Goal: Information Seeking & Learning: Learn about a topic

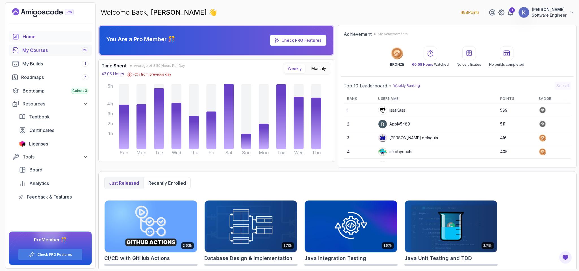
click at [45, 51] on div "My Courses 25" at bounding box center [55, 50] width 66 height 7
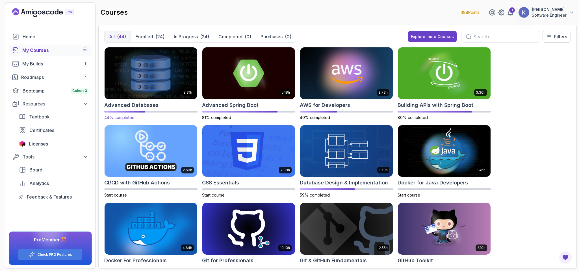
click at [144, 93] on img at bounding box center [150, 73] width 97 height 55
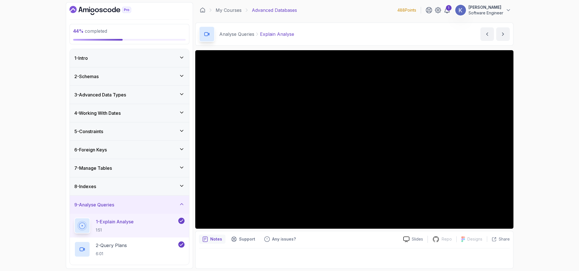
click at [122, 208] on div "9 - Analyse Queries" at bounding box center [129, 205] width 110 height 7
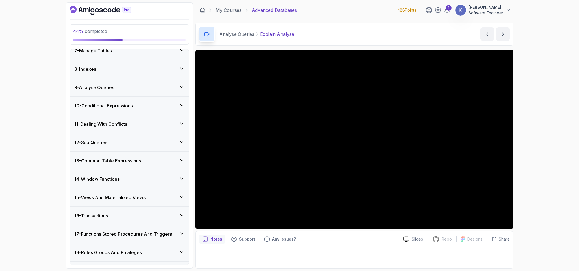
scroll to position [136, 0]
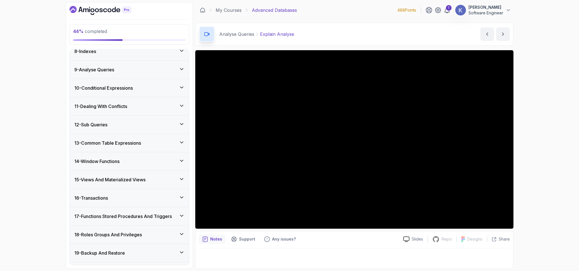
click at [118, 165] on h3 "14 - Window Functions" at bounding box center [96, 161] width 45 height 7
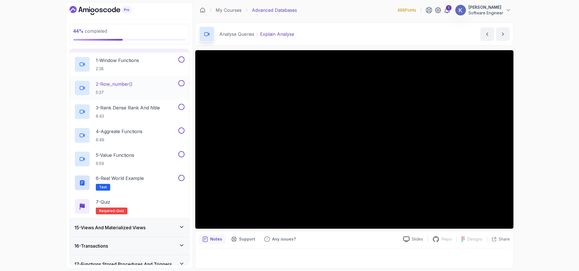
scroll to position [237, 0]
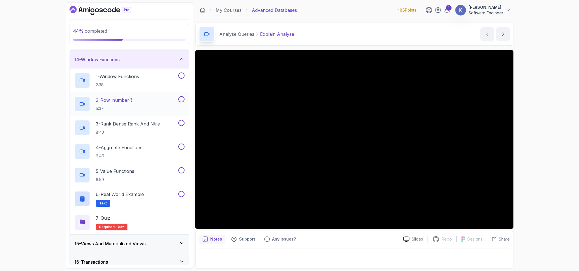
click at [136, 82] on h2 "1 - Window Functions 2:38" at bounding box center [117, 80] width 43 height 15
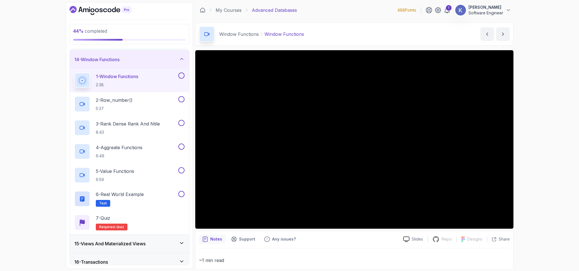
click at [134, 63] on div "14 - Window Functions" at bounding box center [129, 59] width 110 height 7
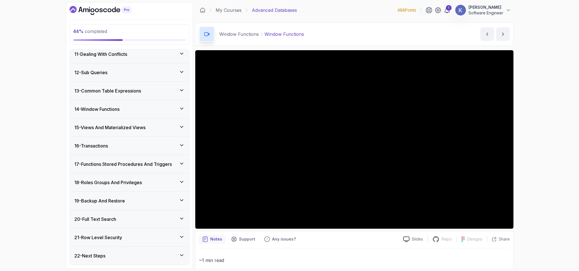
scroll to position [191, 0]
click at [135, 107] on div "14 - Window Functions" at bounding box center [129, 109] width 110 height 7
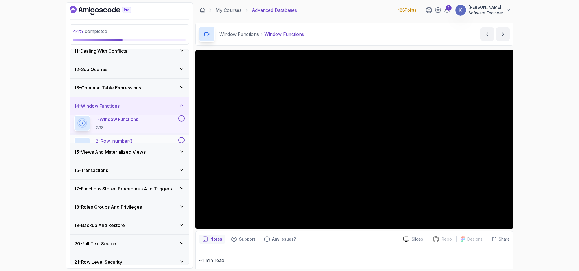
scroll to position [237, 0]
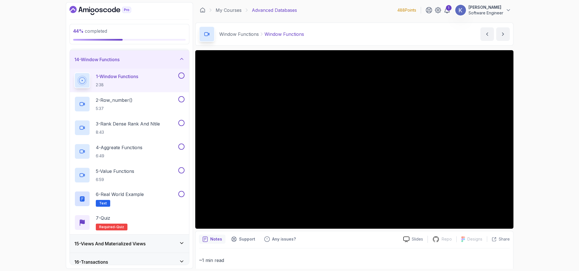
click at [154, 85] on div "1 - Window Functions 2:38" at bounding box center [125, 81] width 103 height 16
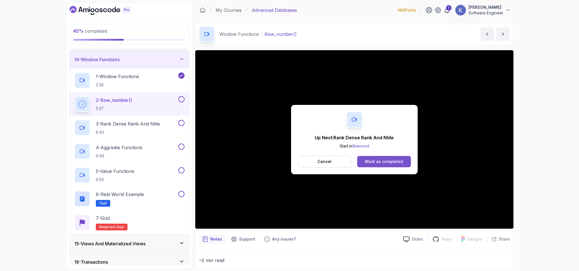
click at [392, 164] on div "Mark as completed" at bounding box center [384, 162] width 38 height 6
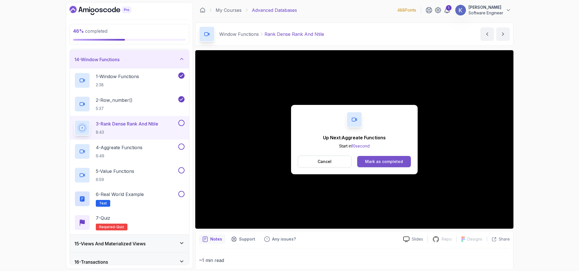
click at [389, 160] on div "Mark as completed" at bounding box center [384, 162] width 38 height 6
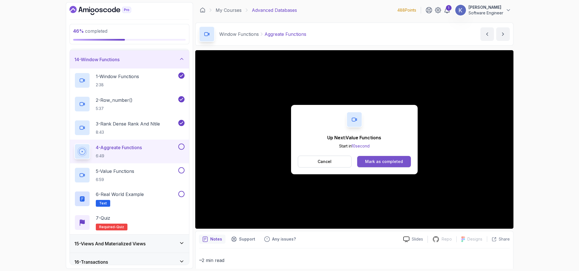
click at [375, 159] on div "Mark as completed" at bounding box center [384, 162] width 38 height 6
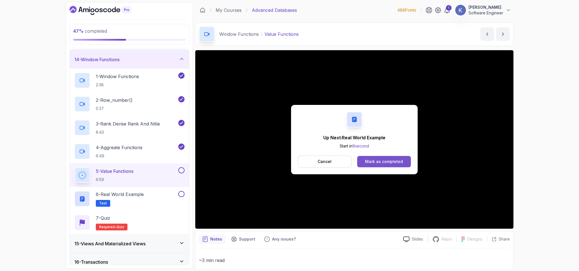
click at [400, 160] on div "Mark as completed" at bounding box center [384, 162] width 38 height 6
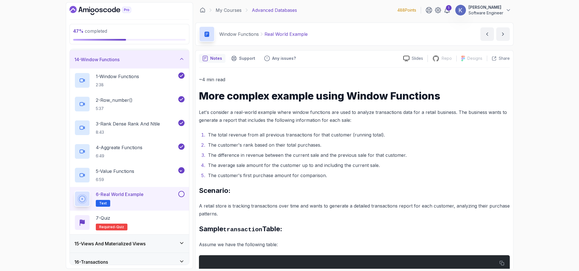
click at [400, 160] on ol "The total revenue from all previous transactions for that customer (running tot…" at bounding box center [354, 155] width 311 height 49
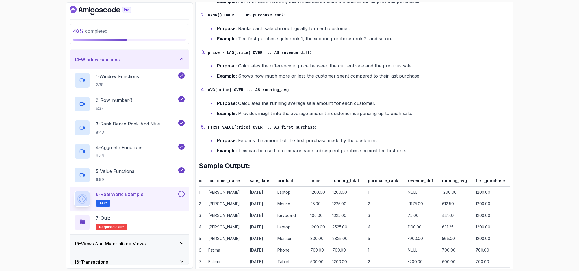
scroll to position [758, 0]
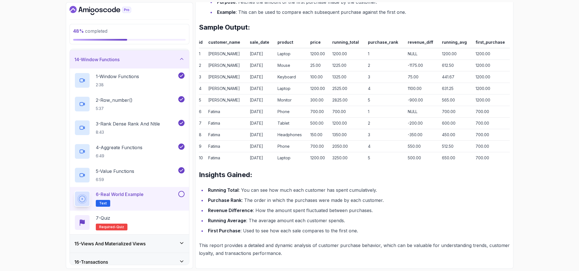
click at [180, 197] on button at bounding box center [181, 194] width 6 height 6
click at [162, 251] on div "15 - Views And Materialized Views" at bounding box center [129, 244] width 119 height 18
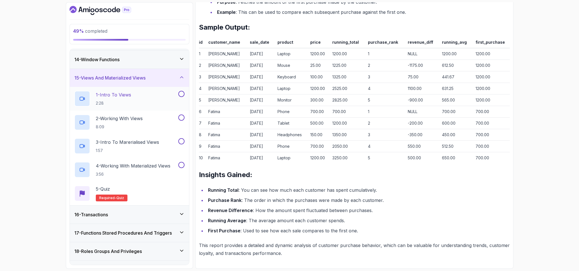
click at [135, 101] on div "1 - Intro To Views 2:28" at bounding box center [125, 99] width 103 height 16
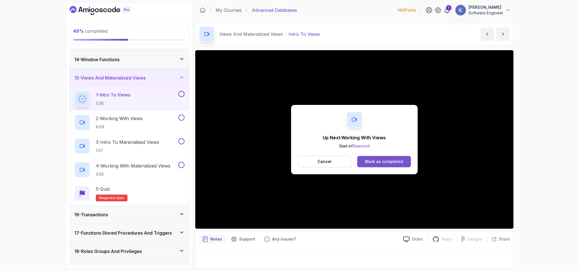
click at [375, 164] on div "Mark as completed" at bounding box center [384, 162] width 38 height 6
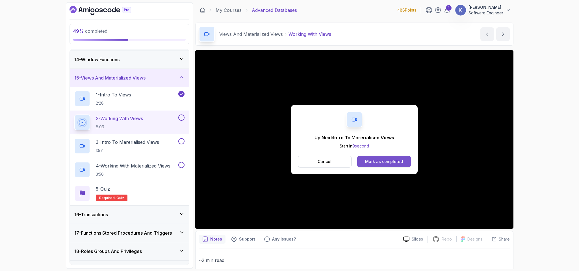
click at [376, 160] on div "Mark as completed" at bounding box center [384, 162] width 38 height 6
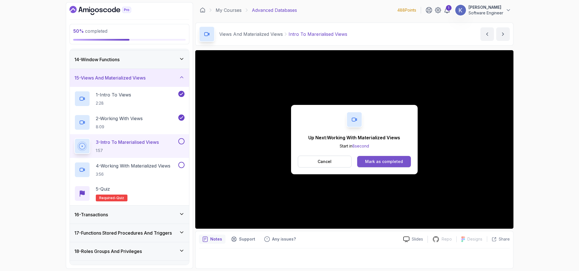
click at [365, 160] on button "Mark as completed" at bounding box center [383, 161] width 53 height 11
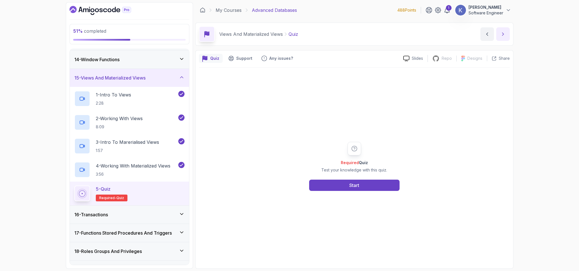
click at [502, 34] on icon "next content" at bounding box center [503, 34] width 6 height 6
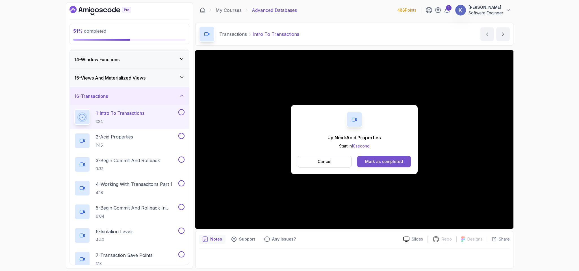
click at [386, 161] on div "Mark as completed" at bounding box center [384, 162] width 38 height 6
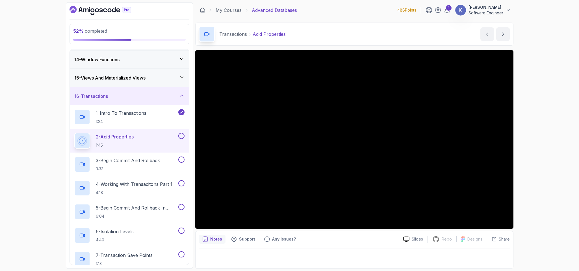
click at [543, 141] on div "52 % completed 1 - Intro 2 - Schemas 3 - Advanced Data Types 4 - Working With D…" at bounding box center [289, 135] width 579 height 271
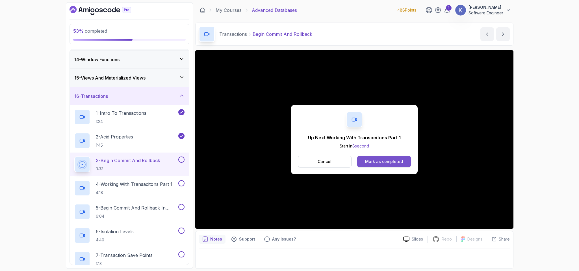
click at [404, 166] on button "Mark as completed" at bounding box center [383, 161] width 53 height 11
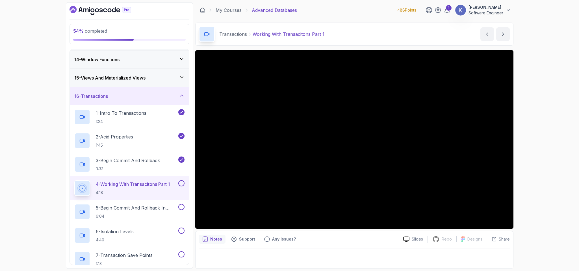
click at [72, 193] on div "4 - Working With Transacitons Part 1 4:18" at bounding box center [129, 189] width 119 height 24
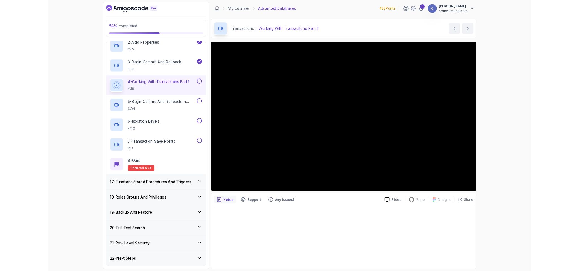
scroll to position [327, 0]
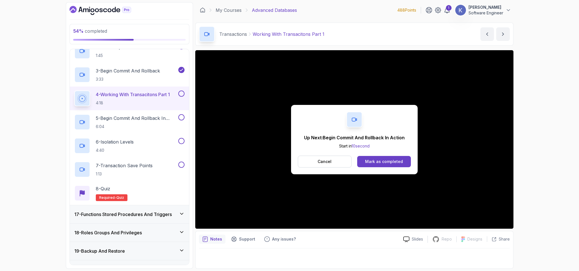
click at [377, 160] on div "Mark as completed" at bounding box center [384, 162] width 38 height 6
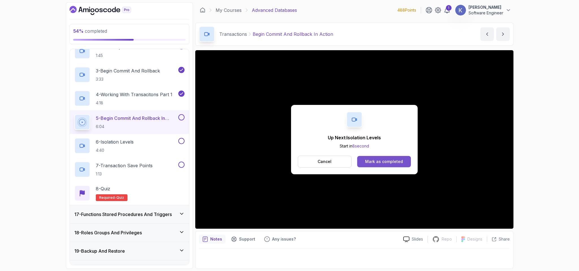
click at [376, 161] on div "Mark as completed" at bounding box center [384, 162] width 38 height 6
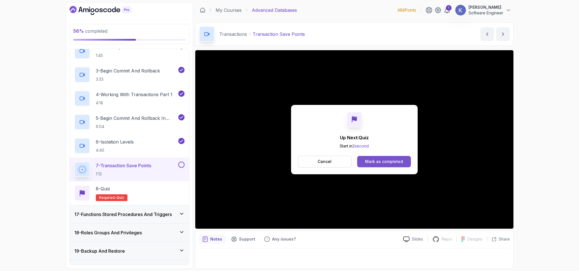
click at [408, 164] on button "Mark as completed" at bounding box center [383, 161] width 53 height 11
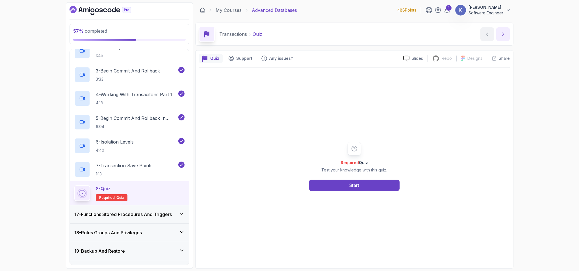
click at [504, 35] on icon "next content" at bounding box center [503, 34] width 6 height 6
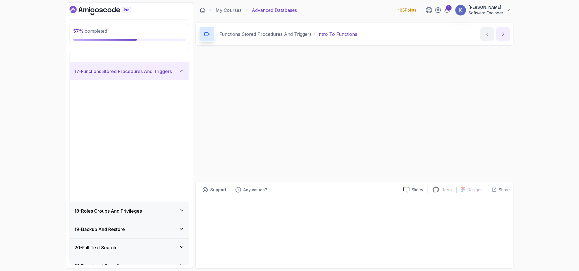
scroll to position [191, 0]
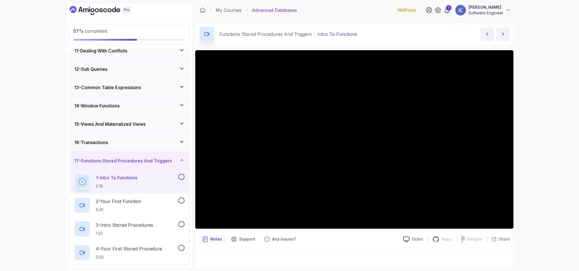
click at [72, 185] on div "1 - Intro To Functions 2:16" at bounding box center [129, 182] width 119 height 24
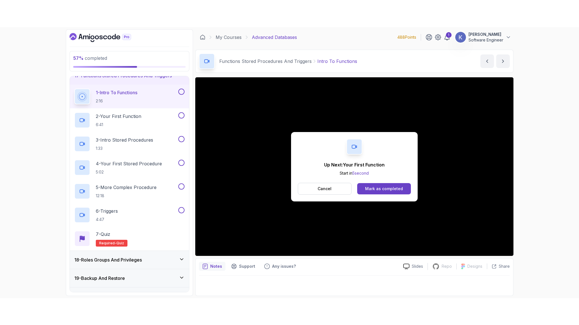
scroll to position [310, 0]
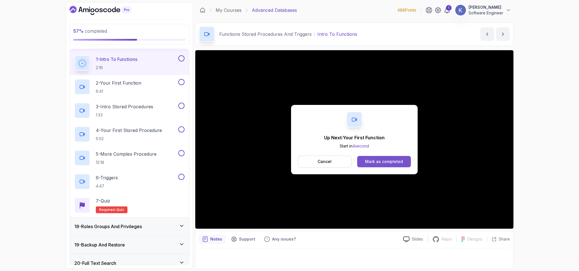
click at [404, 160] on button "Mark as completed" at bounding box center [383, 161] width 53 height 11
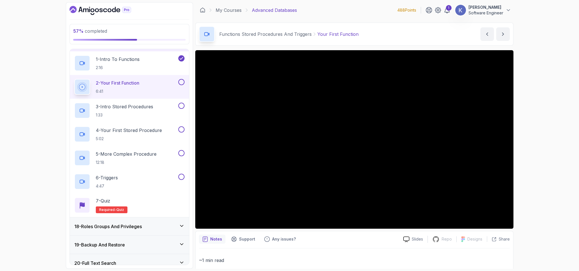
scroll to position [303, 0]
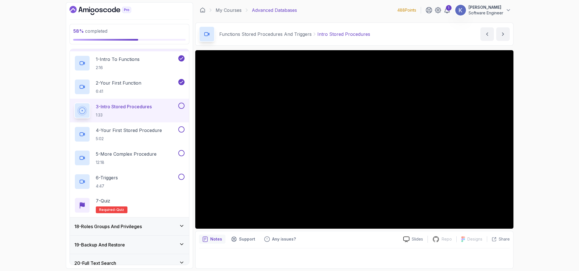
scroll to position [303, 0]
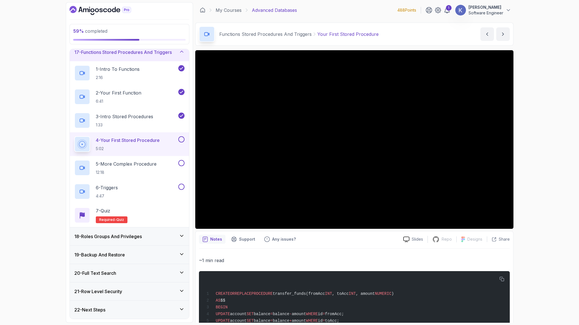
scroll to position [310, 0]
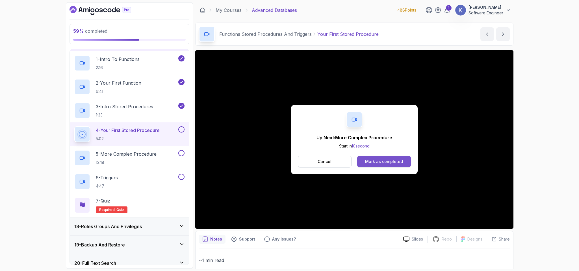
click at [408, 161] on button "Mark as completed" at bounding box center [383, 161] width 53 height 11
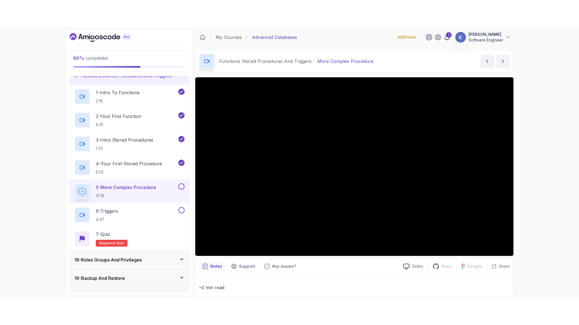
scroll to position [310, 0]
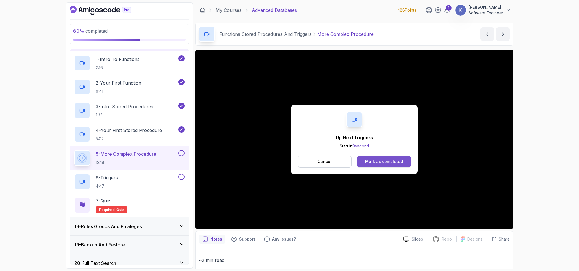
click at [393, 162] on div "Mark as completed" at bounding box center [384, 162] width 38 height 6
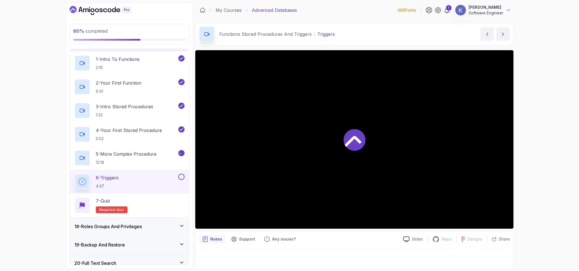
click at [493, 226] on div at bounding box center [354, 139] width 318 height 179
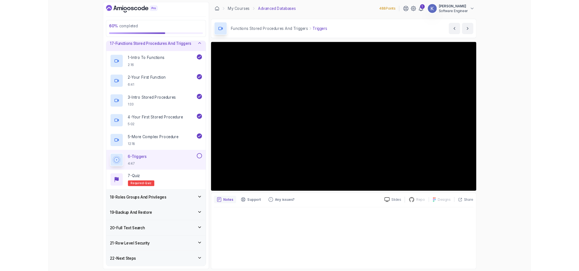
scroll to position [310, 0]
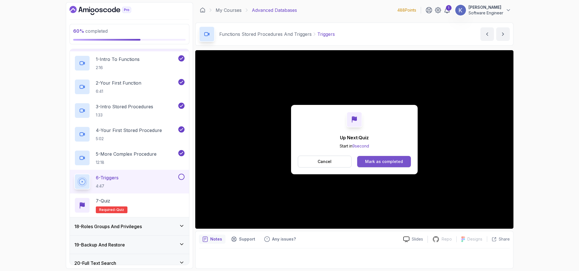
click at [402, 162] on button "Mark as completed" at bounding box center [383, 161] width 53 height 11
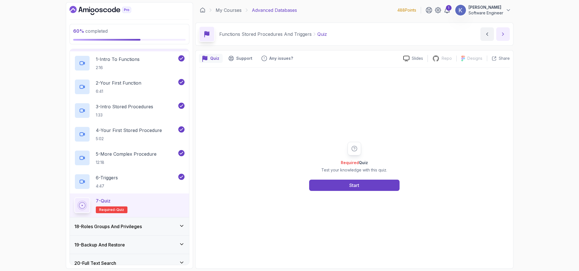
click at [503, 40] on button "next content" at bounding box center [503, 34] width 14 height 14
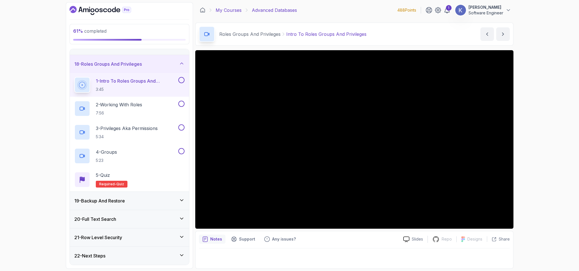
click at [230, 9] on link "My Courses" at bounding box center [229, 10] width 26 height 7
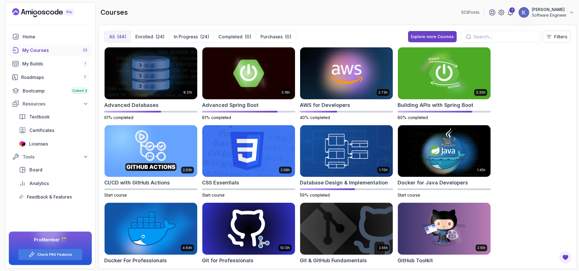
click at [538, 155] on div "8.31h Advanced Databases 61% completed 5.18h Advanced Spring Boot 81% completed…" at bounding box center [337, 155] width 466 height 216
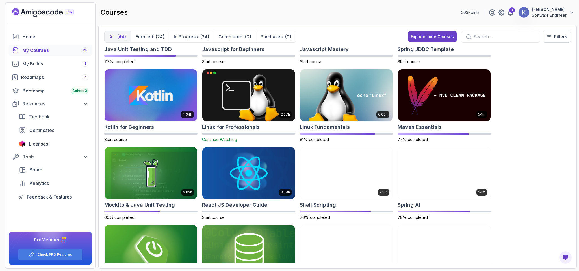
scroll to position [525, 0]
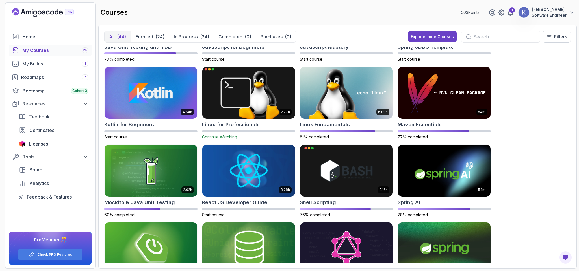
click at [264, 108] on img at bounding box center [248, 93] width 97 height 55
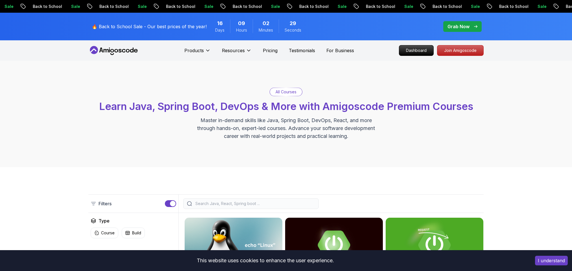
click at [409, 52] on p "Dashboard" at bounding box center [416, 50] width 34 height 10
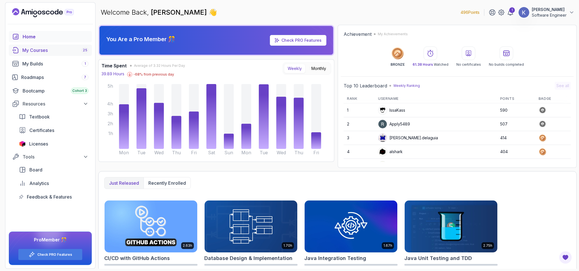
click at [47, 53] on div "My Courses 25" at bounding box center [55, 50] width 66 height 7
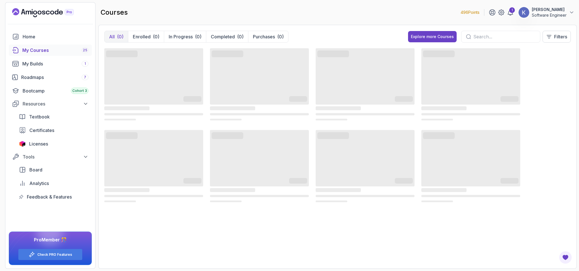
click at [483, 34] on input "text" at bounding box center [504, 36] width 62 height 7
type input "git"
click at [489, 39] on input "git" at bounding box center [504, 36] width 62 height 7
click at [41, 46] on link "My Courses 25" at bounding box center [50, 50] width 83 height 11
click at [430, 34] on div "Explore more Courses" at bounding box center [432, 37] width 43 height 6
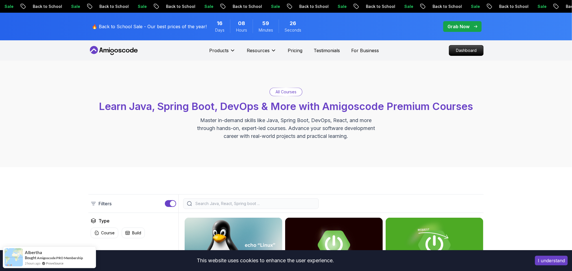
click at [249, 201] on input "search" at bounding box center [254, 204] width 121 height 6
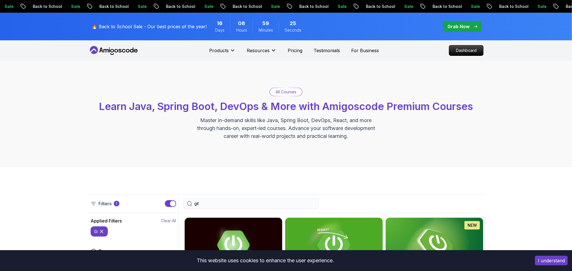
type input "git"
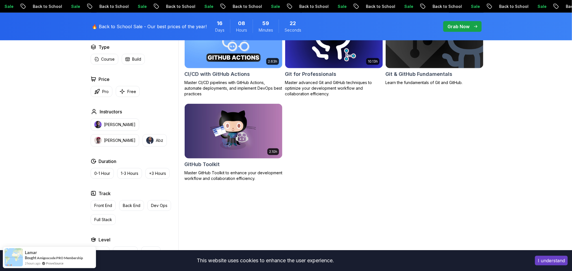
scroll to position [201, 0]
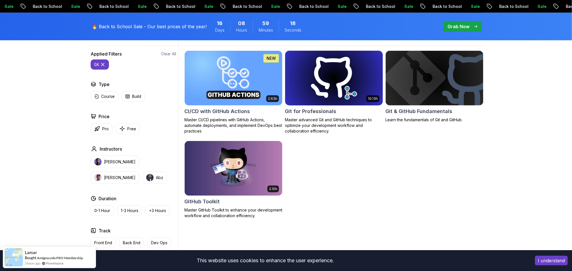
scroll to position [150, 0]
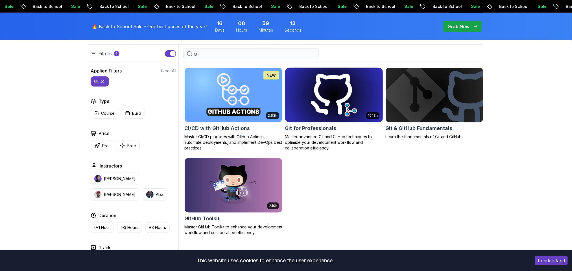
click at [344, 114] on img at bounding box center [334, 94] width 103 height 57
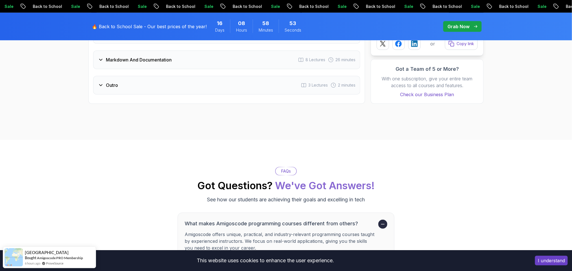
scroll to position [1322, 0]
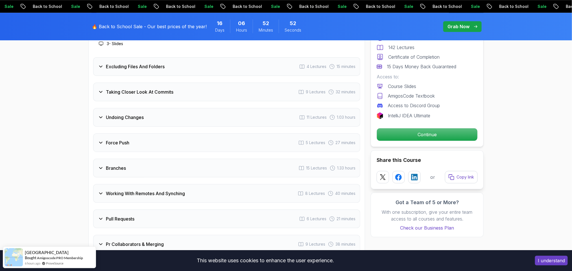
scroll to position [898, 0]
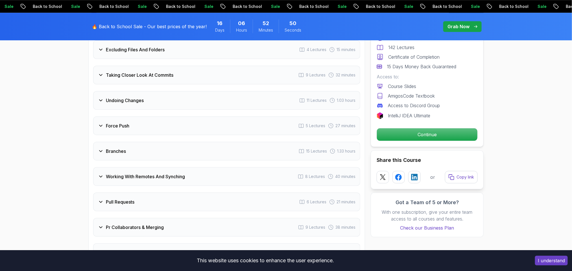
click at [237, 117] on div "Force Push 5 Lectures 27 minutes" at bounding box center [226, 126] width 267 height 19
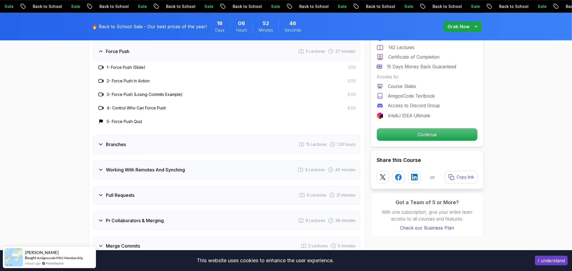
scroll to position [949, 0]
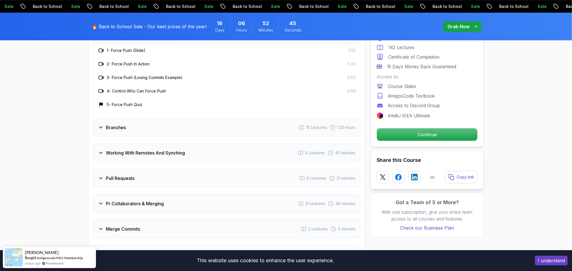
click at [236, 119] on div "Branches 15 Lectures 1.33 hours" at bounding box center [226, 127] width 267 height 19
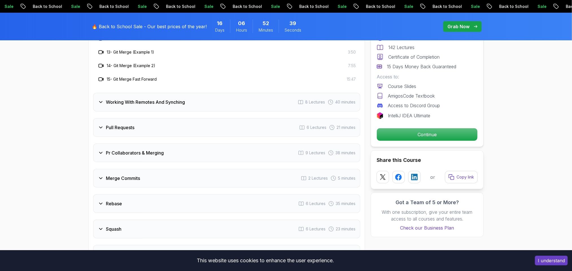
scroll to position [1152, 0]
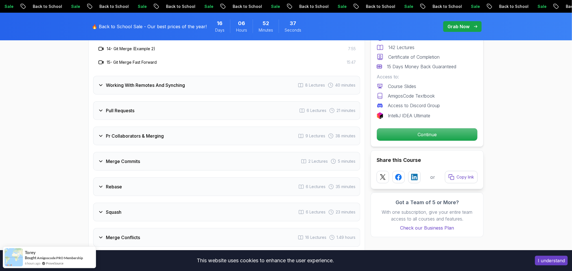
click at [210, 179] on div "Rebase 6 Lectures 35 minutes" at bounding box center [226, 187] width 267 height 19
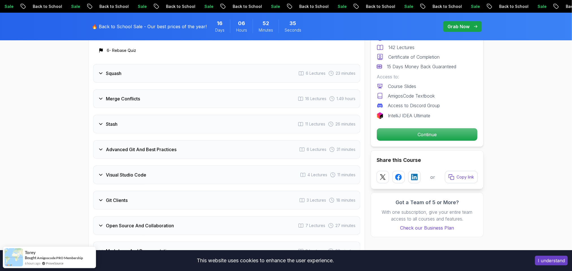
scroll to position [1186, 0]
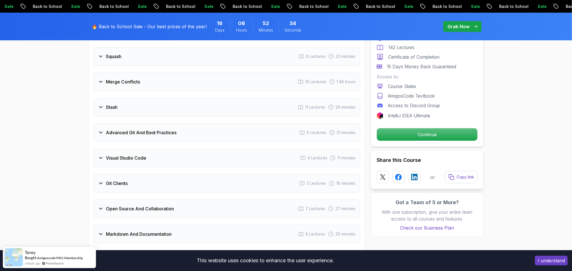
click at [192, 151] on div "Visual Studio Code 4 Lectures 11 minutes" at bounding box center [226, 158] width 267 height 19
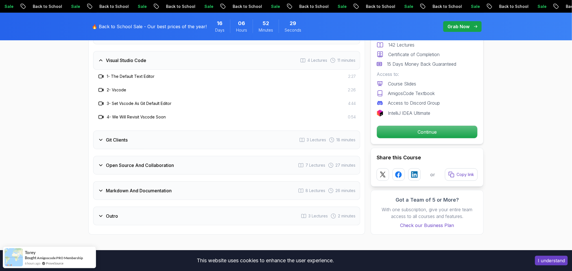
scroll to position [1203, 0]
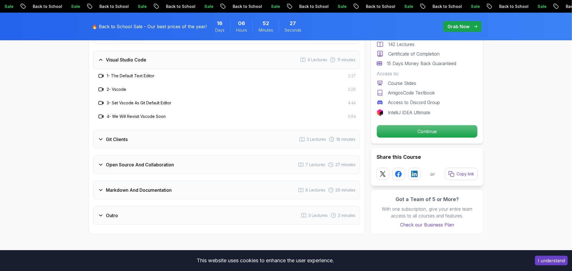
click at [207, 139] on div "Git Clients 3 Lectures 18 minutes" at bounding box center [226, 139] width 267 height 19
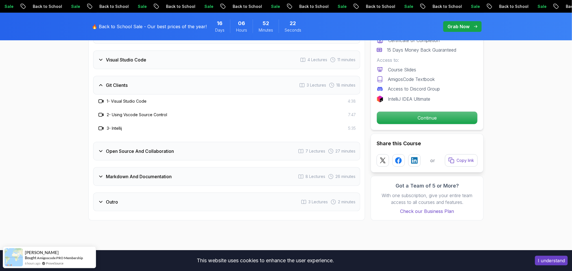
scroll to position [1220, 0]
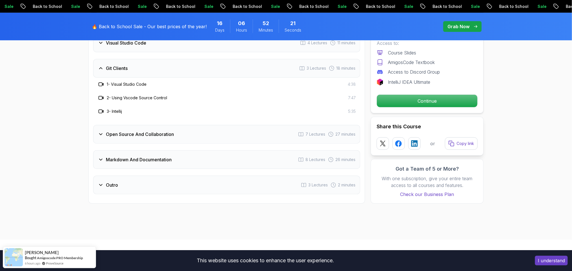
click at [197, 160] on div "Markdown And Documentation 8 Lectures 26 minutes" at bounding box center [226, 160] width 267 height 19
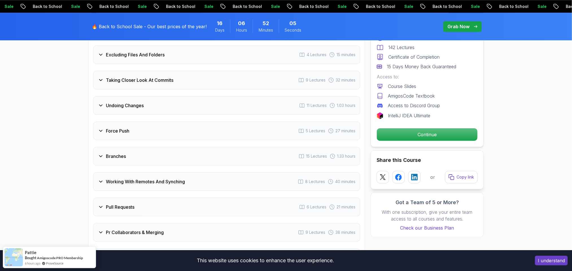
scroll to position [847, 0]
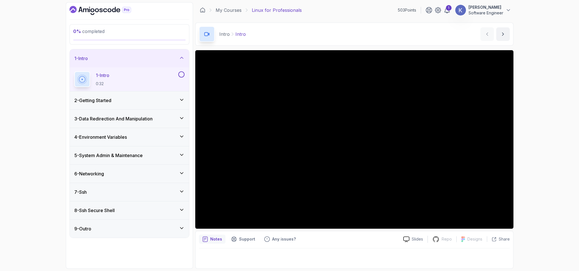
click at [104, 177] on h3 "6 - Networking" at bounding box center [89, 174] width 30 height 7
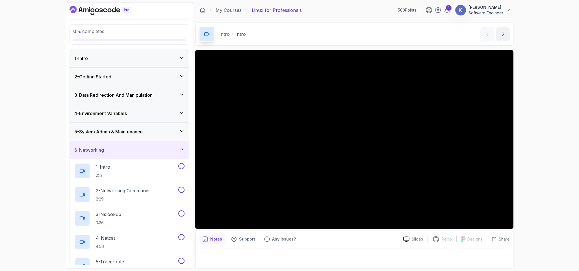
scroll to position [17, 0]
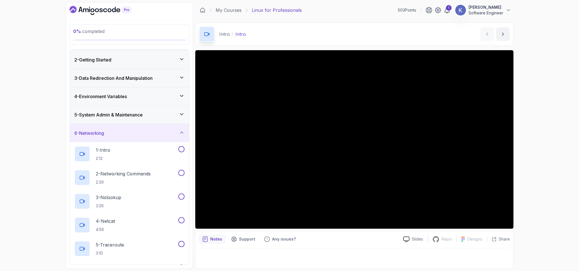
click at [142, 95] on div "4 - Environment Variables" at bounding box center [129, 96] width 110 height 7
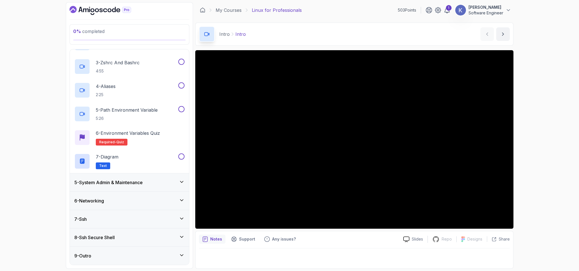
scroll to position [117, 0]
click at [141, 181] on h3 "5 - System Admin & Maintenance" at bounding box center [108, 182] width 68 height 7
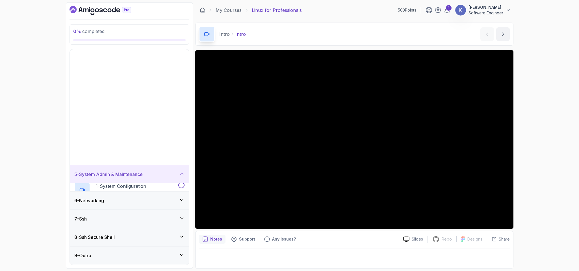
click at [140, 67] on p "3 - Zshrc And Bashrc" at bounding box center [118, 63] width 44 height 7
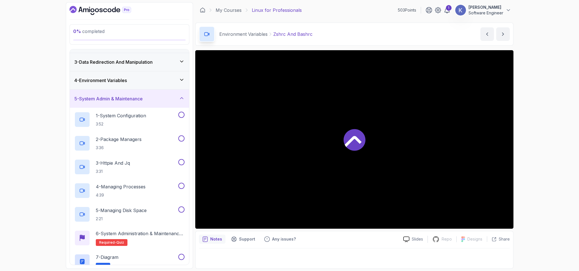
scroll to position [34, 0]
click at [140, 97] on h3 "5 - System Admin & Maintenance" at bounding box center [108, 98] width 68 height 7
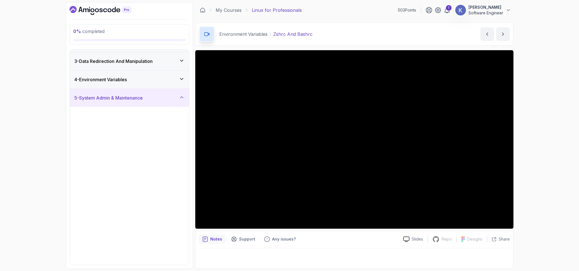
scroll to position [0, 0]
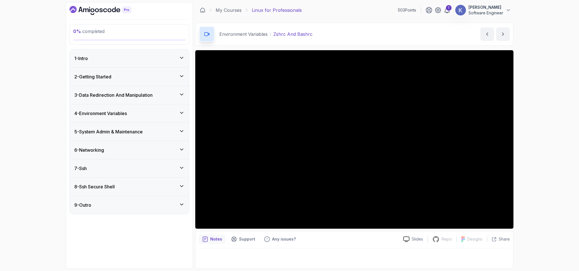
click at [109, 153] on div "6 - Networking" at bounding box center [129, 150] width 110 height 7
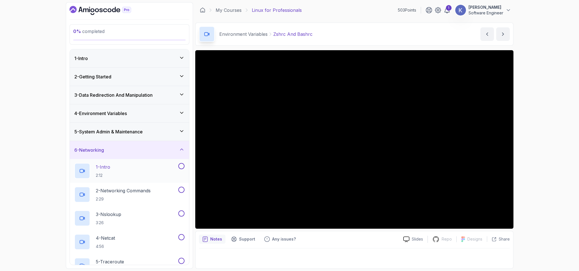
click at [120, 173] on div "1 - Intro 2:12" at bounding box center [125, 171] width 103 height 16
click at [72, 171] on div "1 - Intro 2:12" at bounding box center [129, 171] width 119 height 24
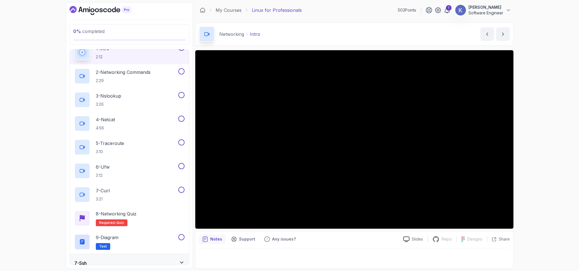
scroll to position [110, 0]
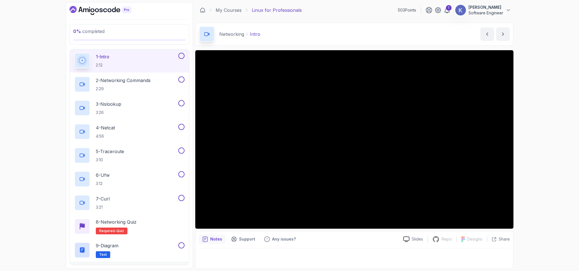
click at [414, 41] on div "Networking Intro Intro by [PERSON_NAME]" at bounding box center [354, 34] width 318 height 23
click at [401, 33] on div "Networking Intro Intro by [PERSON_NAME]" at bounding box center [354, 34] width 318 height 23
click at [372, 247] on div "Notes Support Any issues? Slides Repo Repository not available Designs Design n…" at bounding box center [354, 250] width 318 height 38
click at [392, 262] on div at bounding box center [354, 257] width 311 height 17
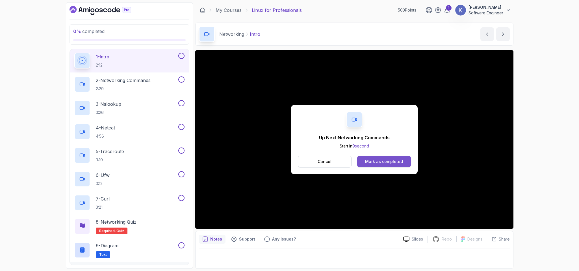
click at [393, 158] on button "Mark as completed" at bounding box center [383, 161] width 53 height 11
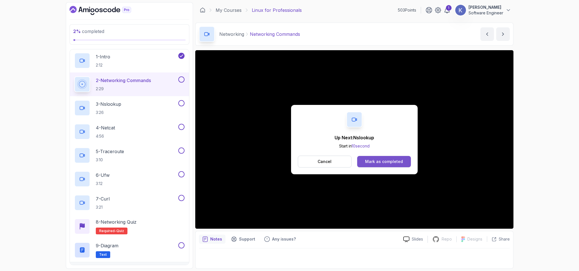
click at [391, 160] on div "Mark as completed" at bounding box center [384, 162] width 38 height 6
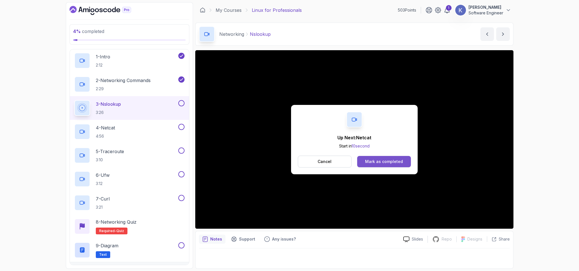
click at [391, 162] on div "Mark as completed" at bounding box center [384, 162] width 38 height 6
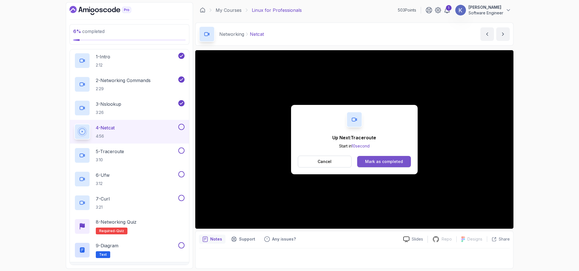
click at [391, 165] on button "Mark as completed" at bounding box center [383, 161] width 53 height 11
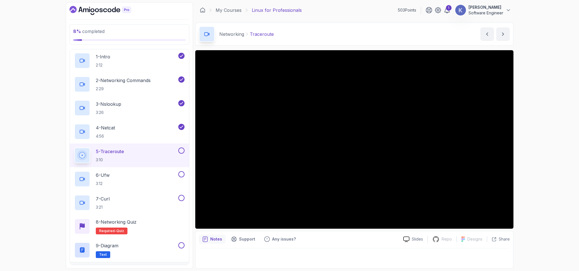
click at [74, 156] on div "5 - Traceroute 3:10" at bounding box center [129, 156] width 119 height 24
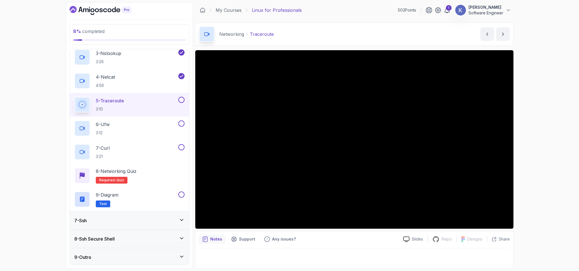
scroll to position [164, 0]
click at [99, 219] on div "7 - Ssh" at bounding box center [129, 219] width 110 height 7
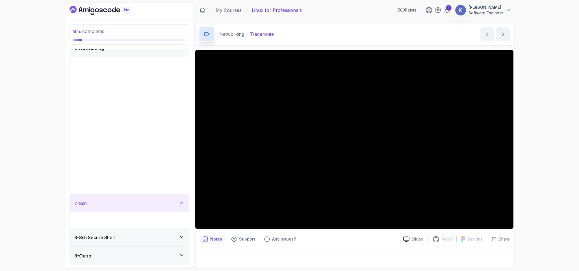
scroll to position [0, 0]
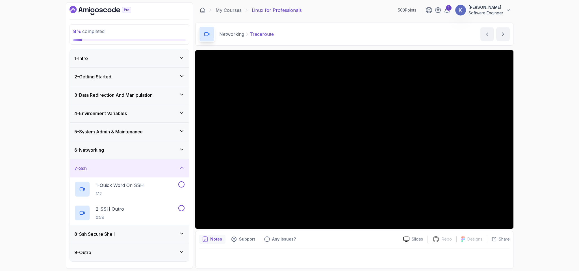
click at [108, 238] on h3 "8 - Ssh Secure Shell" at bounding box center [94, 234] width 40 height 7
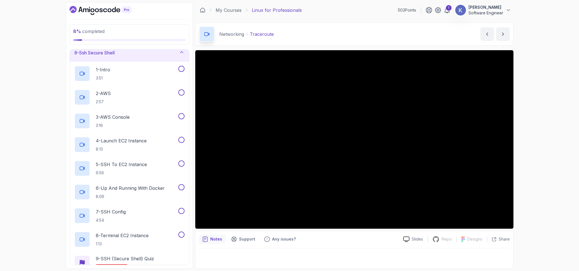
scroll to position [153, 0]
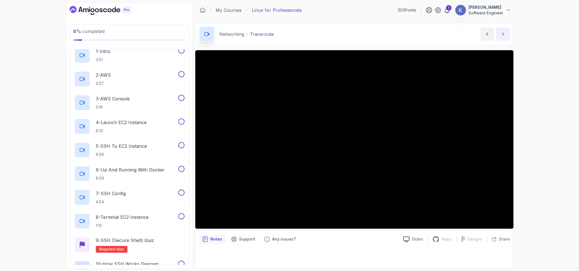
click at [503, 29] on button "next content" at bounding box center [503, 34] width 14 height 14
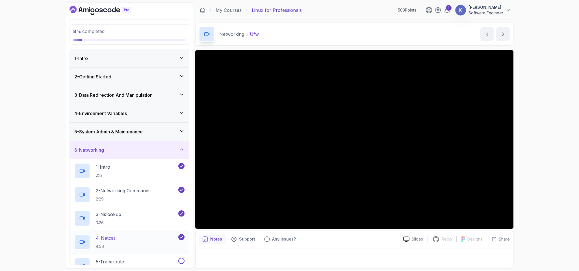
click at [70, 244] on div "4 - Netcat 4:56" at bounding box center [129, 242] width 119 height 24
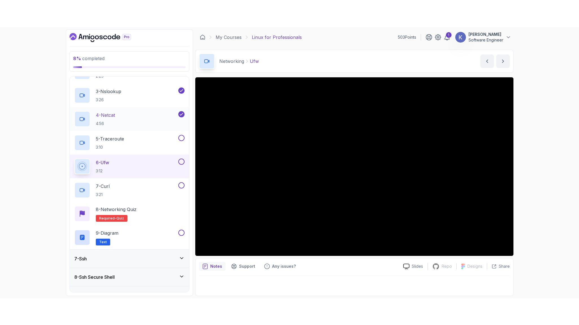
scroll to position [153, 0]
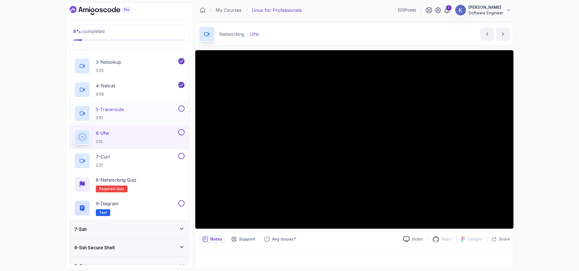
click at [181, 111] on button at bounding box center [181, 109] width 6 height 6
click at [71, 138] on div "6 - Ufw 3:12" at bounding box center [129, 137] width 119 height 24
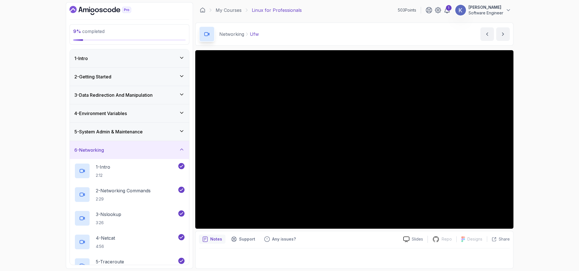
click at [102, 113] on h3 "4 - Environment Variables" at bounding box center [100, 113] width 53 height 7
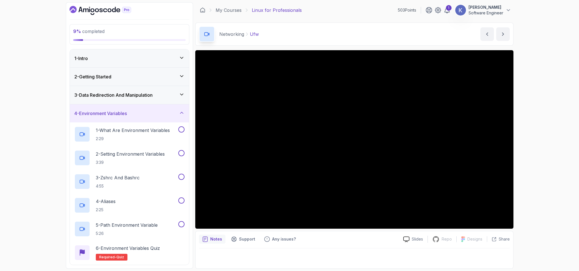
click at [97, 99] on h3 "3 - Data Redirection And Manipulation" at bounding box center [113, 95] width 78 height 7
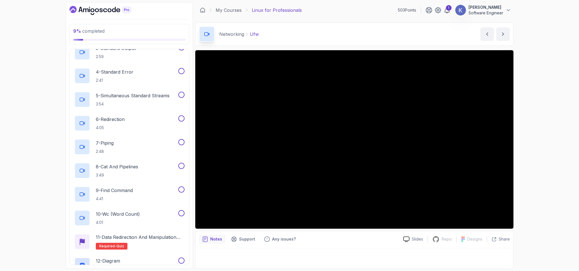
scroll to position [136, 0]
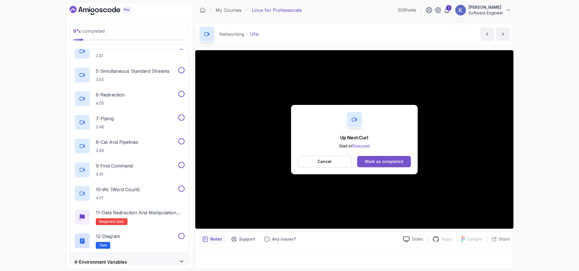
click at [393, 161] on div "Mark as completed" at bounding box center [384, 162] width 38 height 6
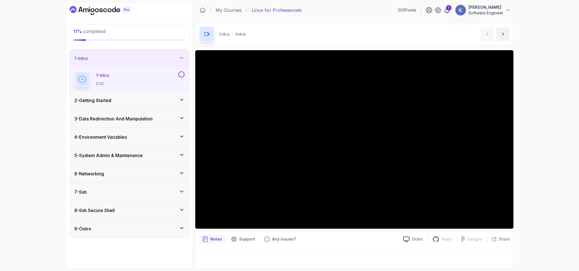
click at [150, 174] on div "6 - Networking" at bounding box center [129, 174] width 110 height 7
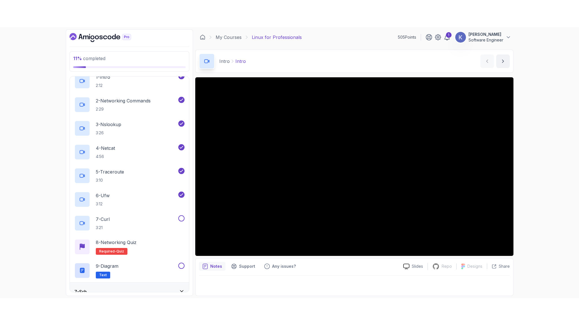
scroll to position [164, 0]
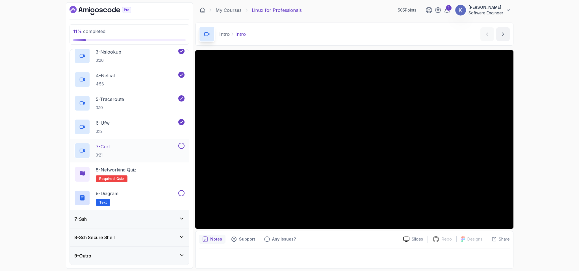
click at [143, 146] on div "7 - Curl 3:21" at bounding box center [125, 151] width 103 height 16
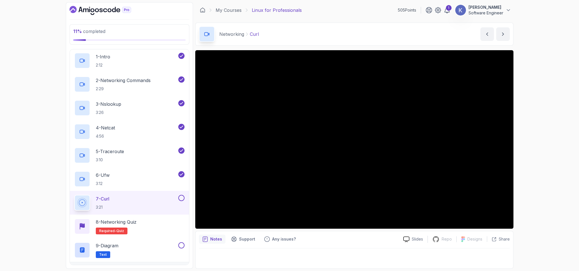
scroll to position [164, 0]
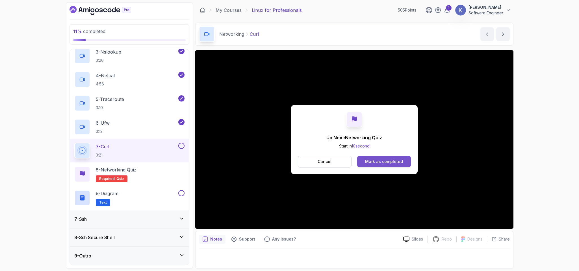
click at [402, 160] on div "Mark as completed" at bounding box center [384, 162] width 38 height 6
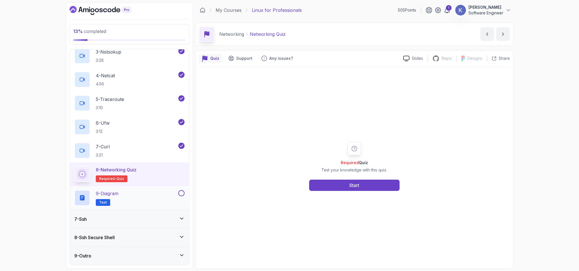
click at [143, 203] on div "9 - Diagram Text" at bounding box center [125, 198] width 103 height 16
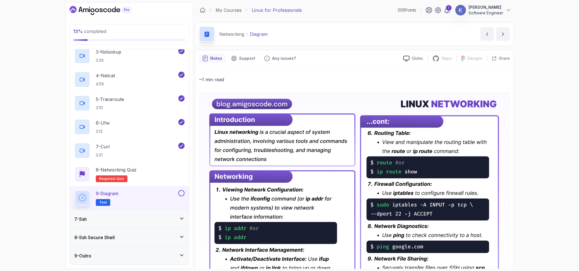
click at [361, 59] on div "Notes Support Any issues?" at bounding box center [299, 58] width 200 height 9
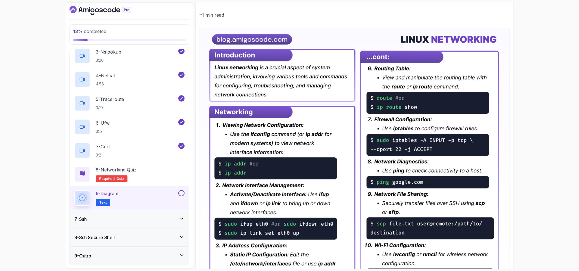
scroll to position [82, 0]
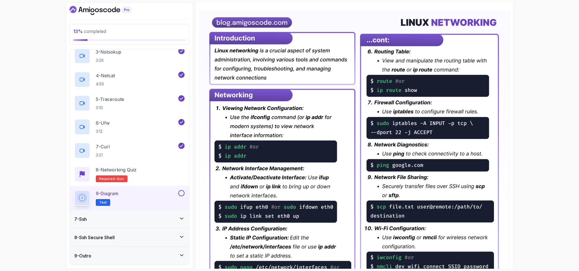
click at [178, 194] on button at bounding box center [181, 193] width 6 height 6
click at [71, 198] on div "9 - Diagram Text" at bounding box center [129, 198] width 119 height 24
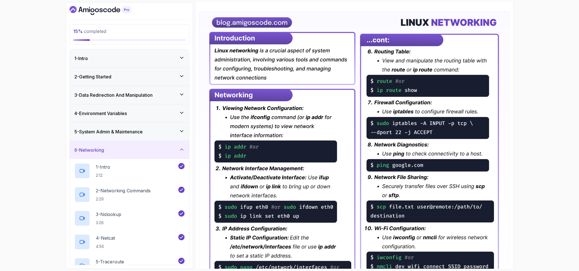
click at [179, 75] on icon at bounding box center [182, 76] width 6 height 6
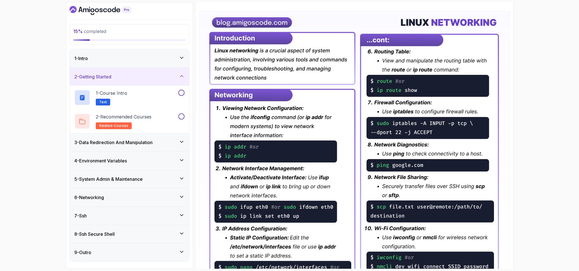
click at [162, 147] on div "3 - Data Redirection And Manipulation" at bounding box center [129, 143] width 119 height 18
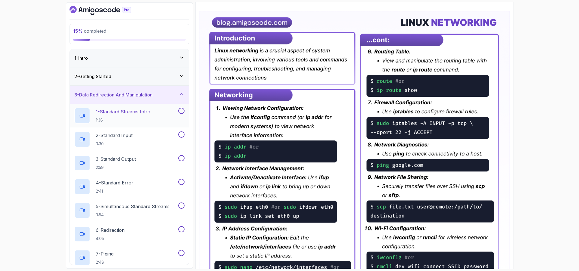
click at [159, 117] on div "1 - Standard Streams Intro 1:38" at bounding box center [125, 116] width 103 height 16
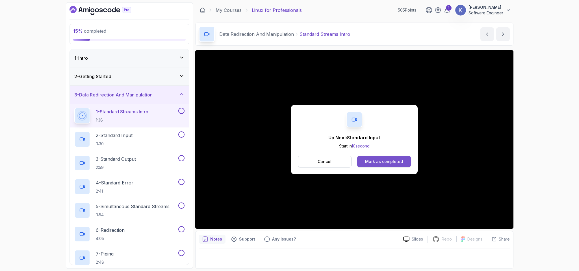
click at [393, 160] on div "Mark as completed" at bounding box center [384, 162] width 38 height 6
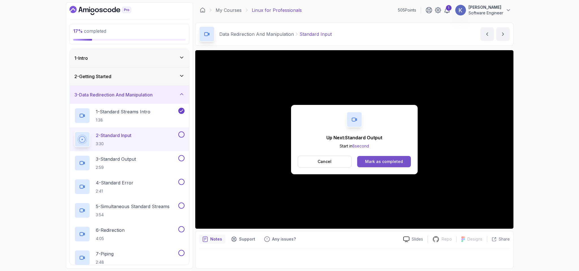
click at [403, 161] on button "Mark as completed" at bounding box center [383, 161] width 53 height 11
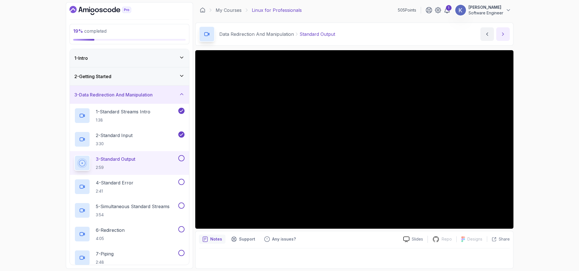
click at [504, 34] on icon "next content" at bounding box center [503, 34] width 6 height 6
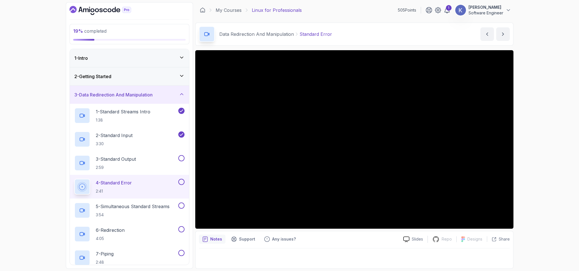
click at [179, 182] on button at bounding box center [181, 182] width 6 height 6
click at [182, 160] on button at bounding box center [181, 158] width 6 height 6
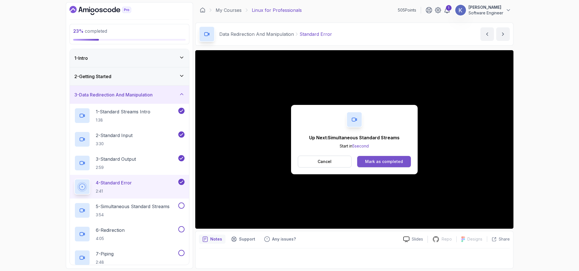
click at [399, 161] on div "Mark as completed" at bounding box center [384, 162] width 38 height 6
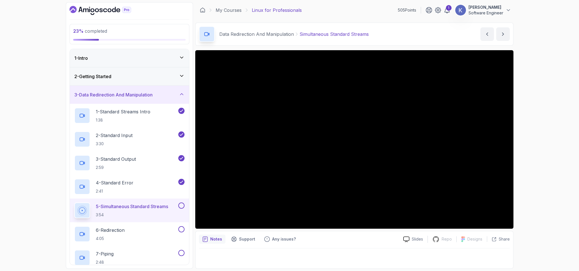
click at [73, 216] on div "5 - Simultaneous Standard Streams 3:54" at bounding box center [129, 211] width 119 height 24
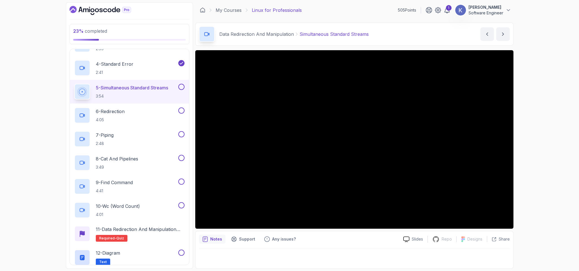
scroll to position [119, 0]
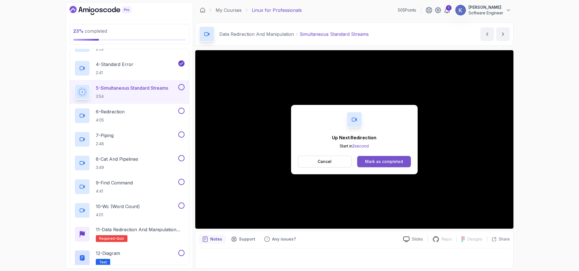
click at [377, 162] on div "Mark as completed" at bounding box center [384, 162] width 38 height 6
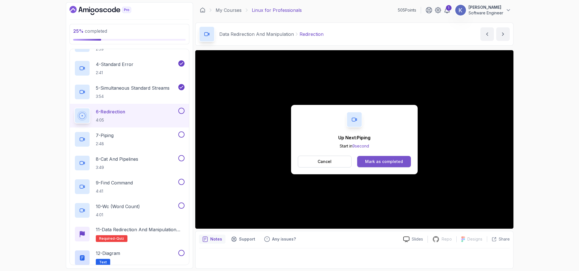
click at [386, 160] on div "Mark as completed" at bounding box center [384, 162] width 38 height 6
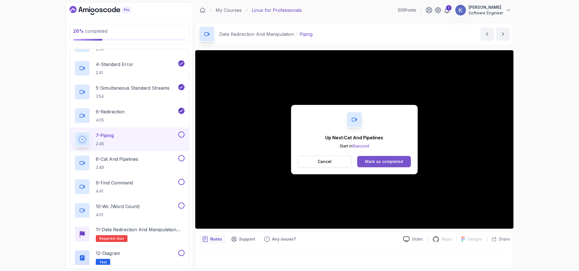
click at [389, 160] on div "Mark as completed" at bounding box center [384, 162] width 38 height 6
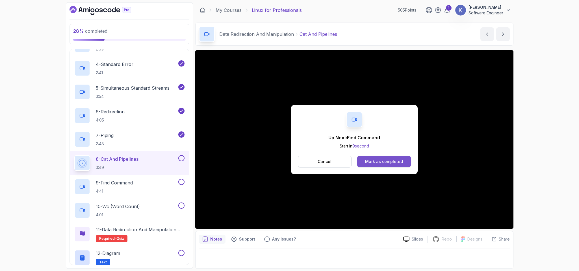
click at [387, 164] on div "Mark as completed" at bounding box center [384, 162] width 38 height 6
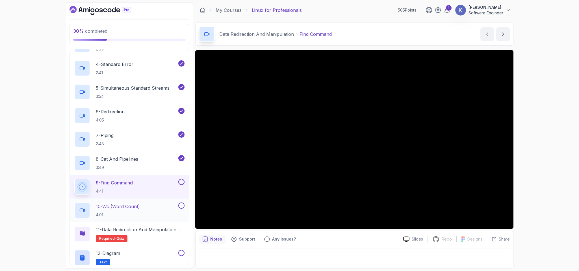
click at [181, 207] on button at bounding box center [181, 206] width 6 height 6
click at [181, 182] on button at bounding box center [181, 182] width 6 height 6
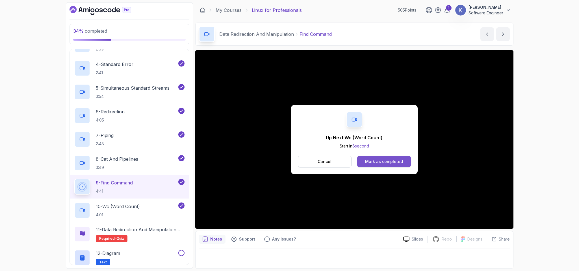
click at [408, 166] on button "Mark as completed" at bounding box center [383, 161] width 53 height 11
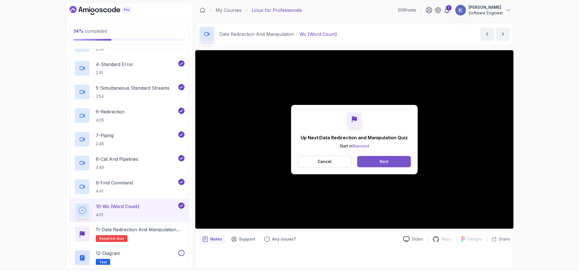
click at [404, 161] on button "Next" at bounding box center [383, 161] width 53 height 11
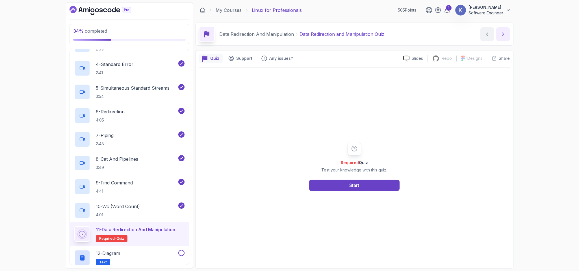
click at [502, 33] on icon "next content" at bounding box center [502, 34] width 1 height 3
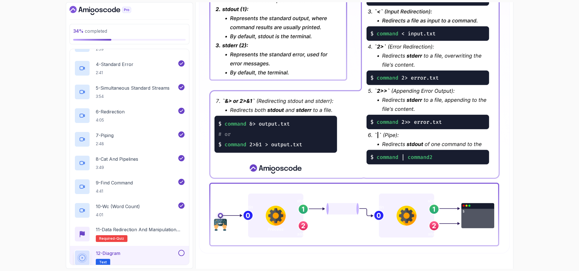
scroll to position [229, 0]
